Goal: Book appointment/travel/reservation

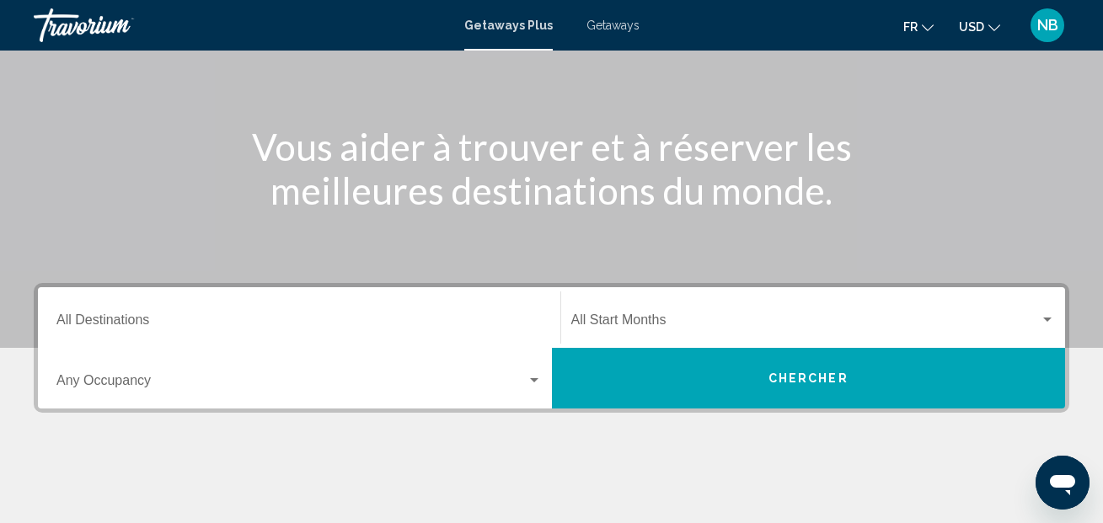
scroll to position [185, 0]
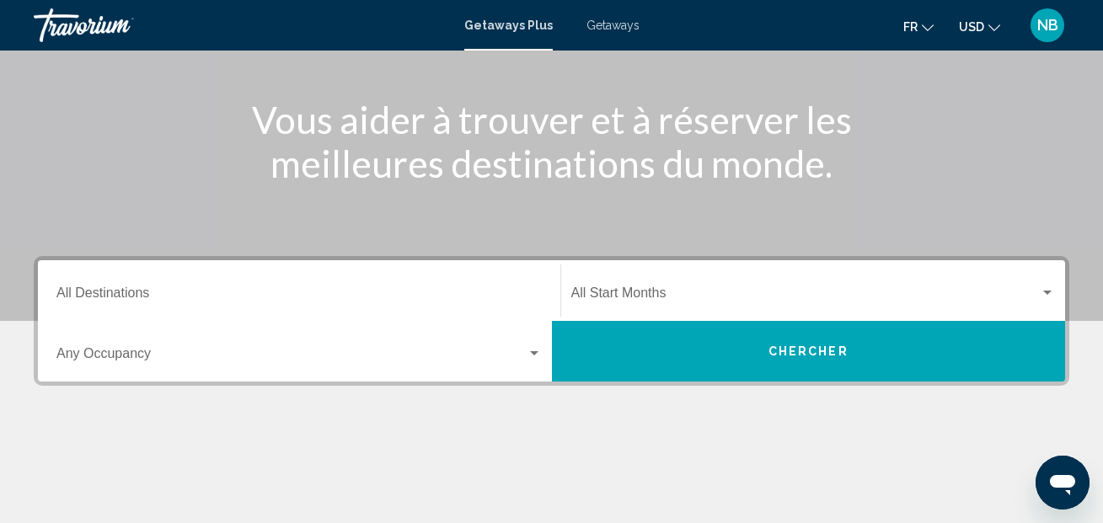
click at [757, 351] on button "Chercher" at bounding box center [809, 351] width 514 height 61
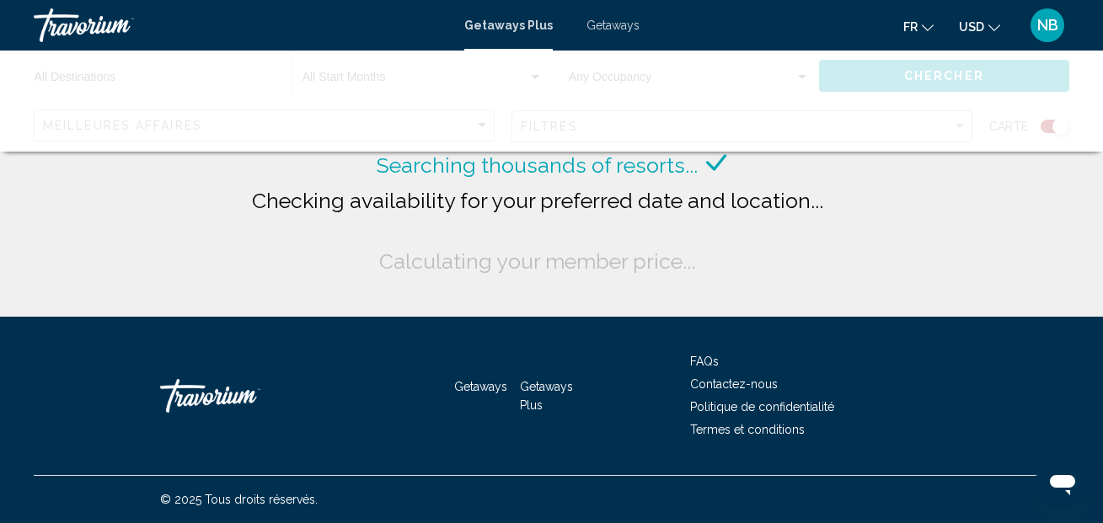
click at [608, 23] on span "Getaways" at bounding box center [612, 25] width 53 height 13
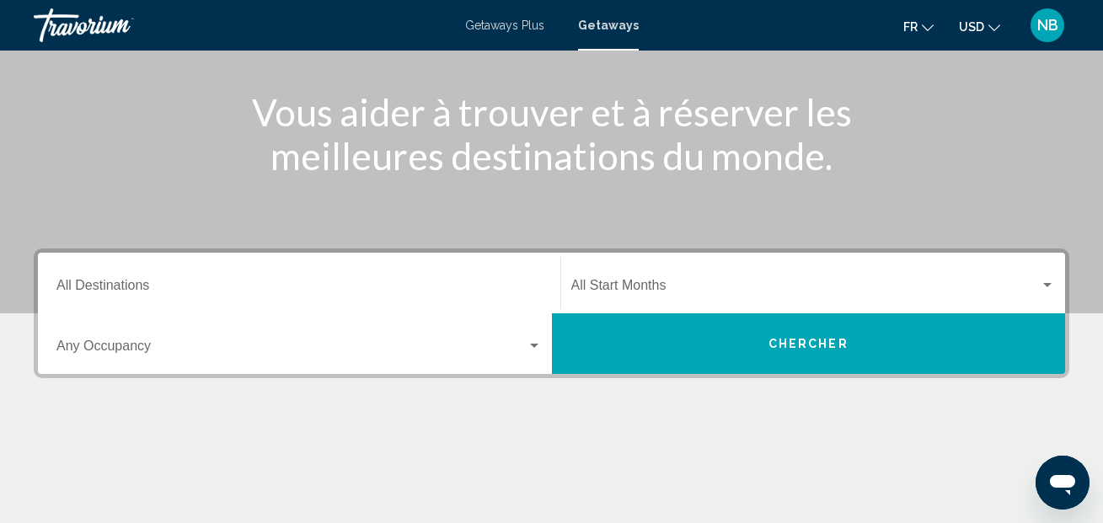
scroll to position [212, 0]
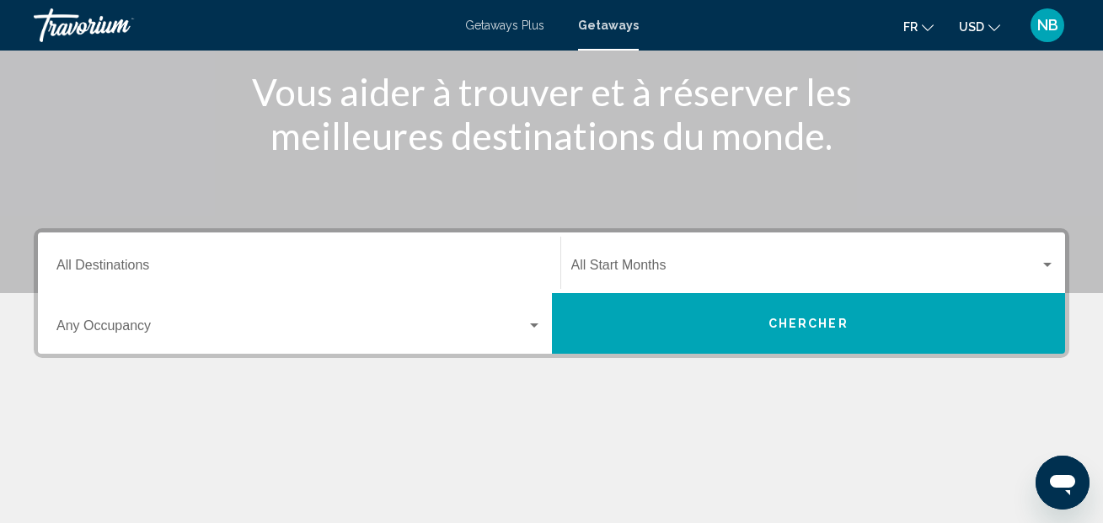
click at [752, 320] on button "Chercher" at bounding box center [809, 323] width 514 height 61
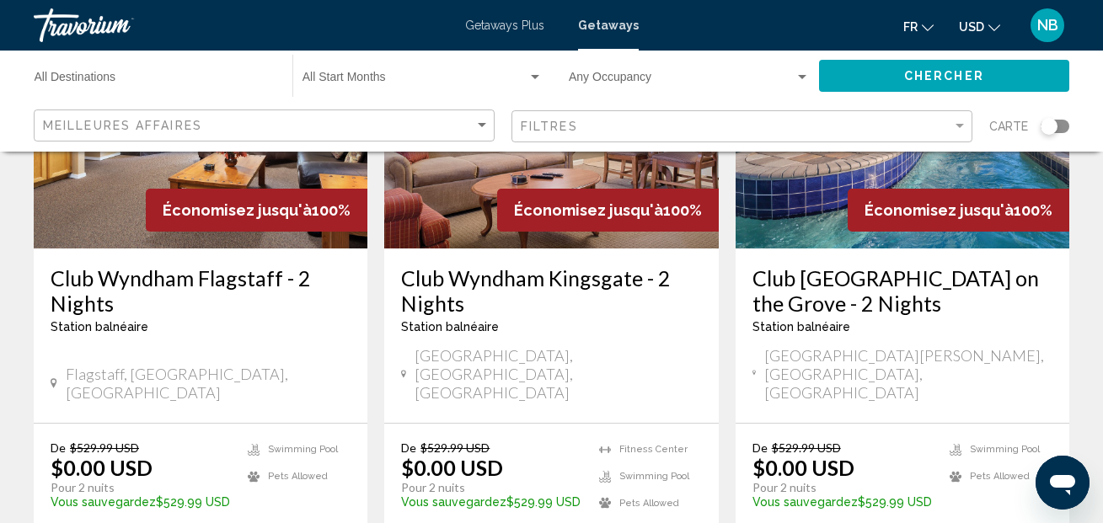
scroll to position [2192, 0]
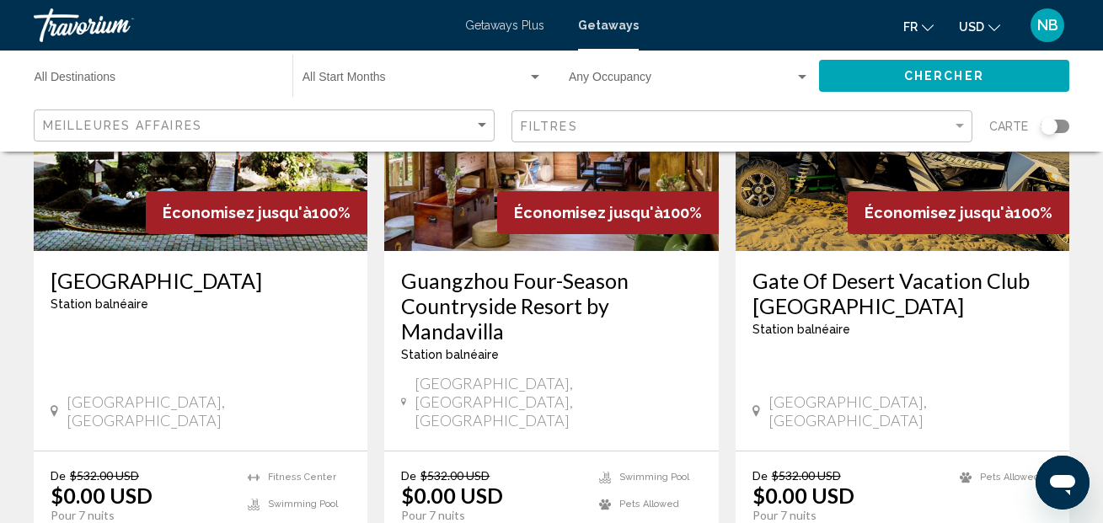
scroll to position [2050, 0]
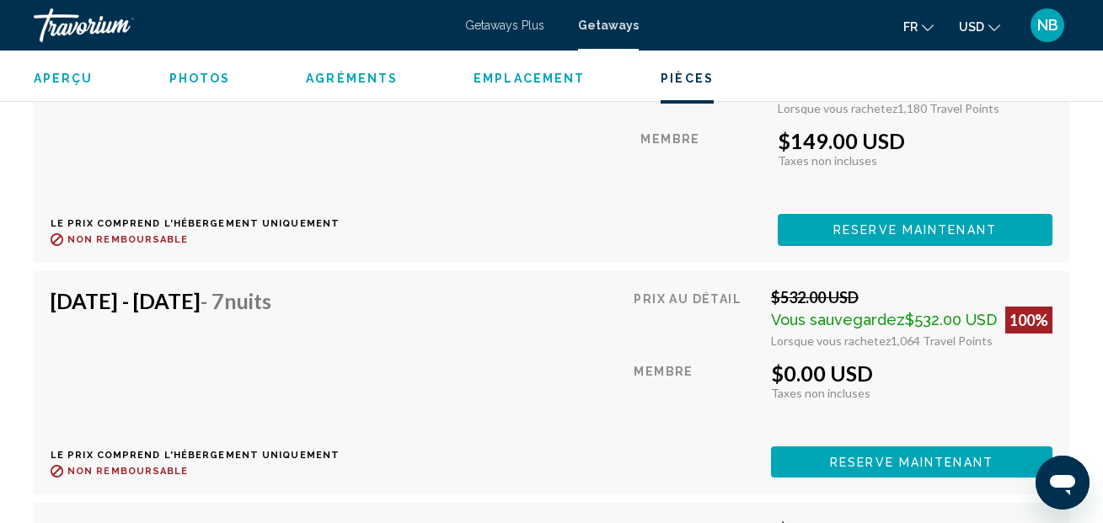
scroll to position [3893, 0]
